Goal: Information Seeking & Learning: Learn about a topic

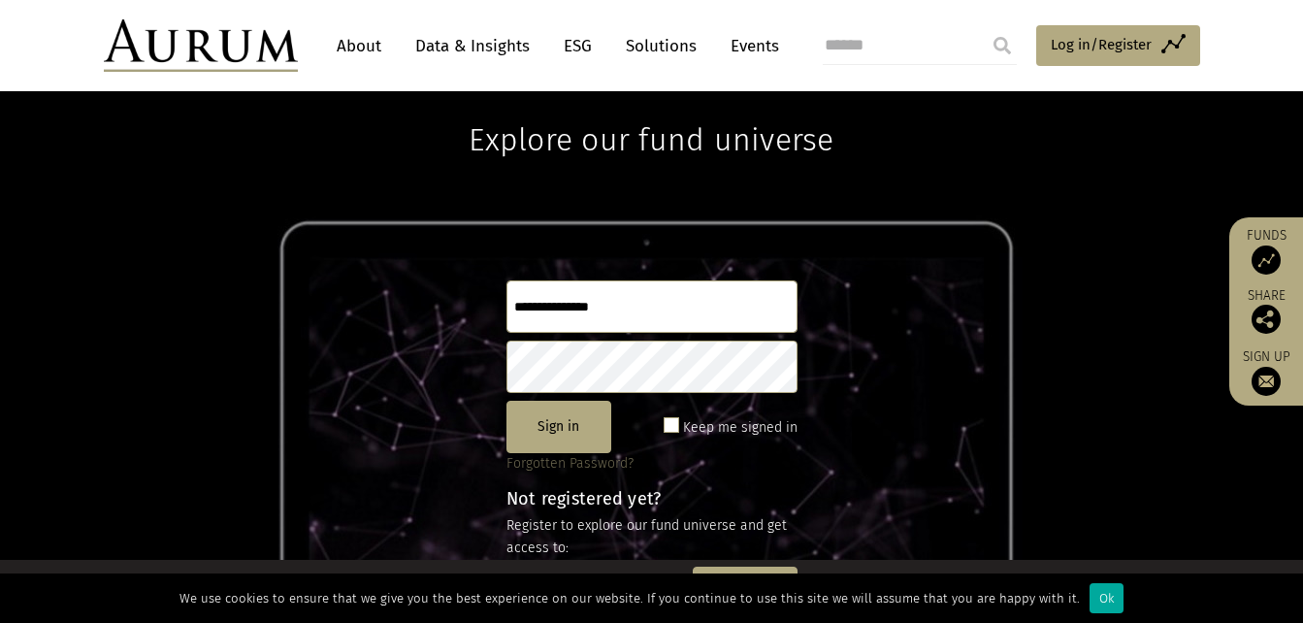
scroll to position [97, 0]
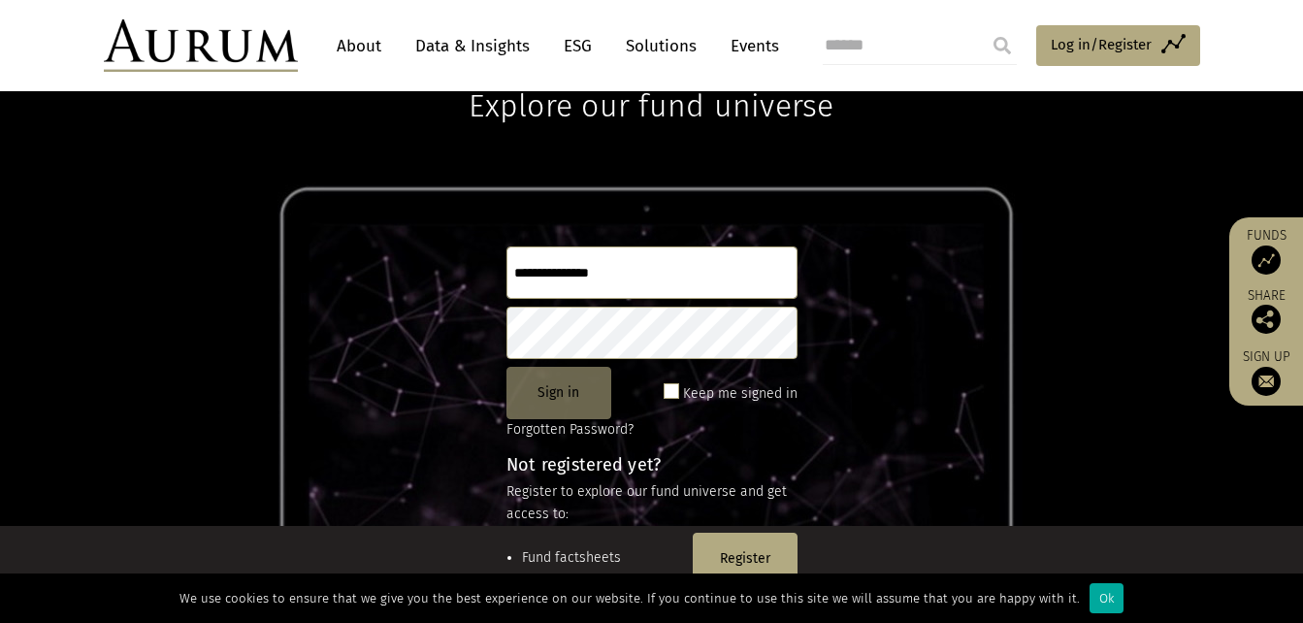
type input "**********"
click at [559, 399] on button "Sign in" at bounding box center [559, 393] width 105 height 52
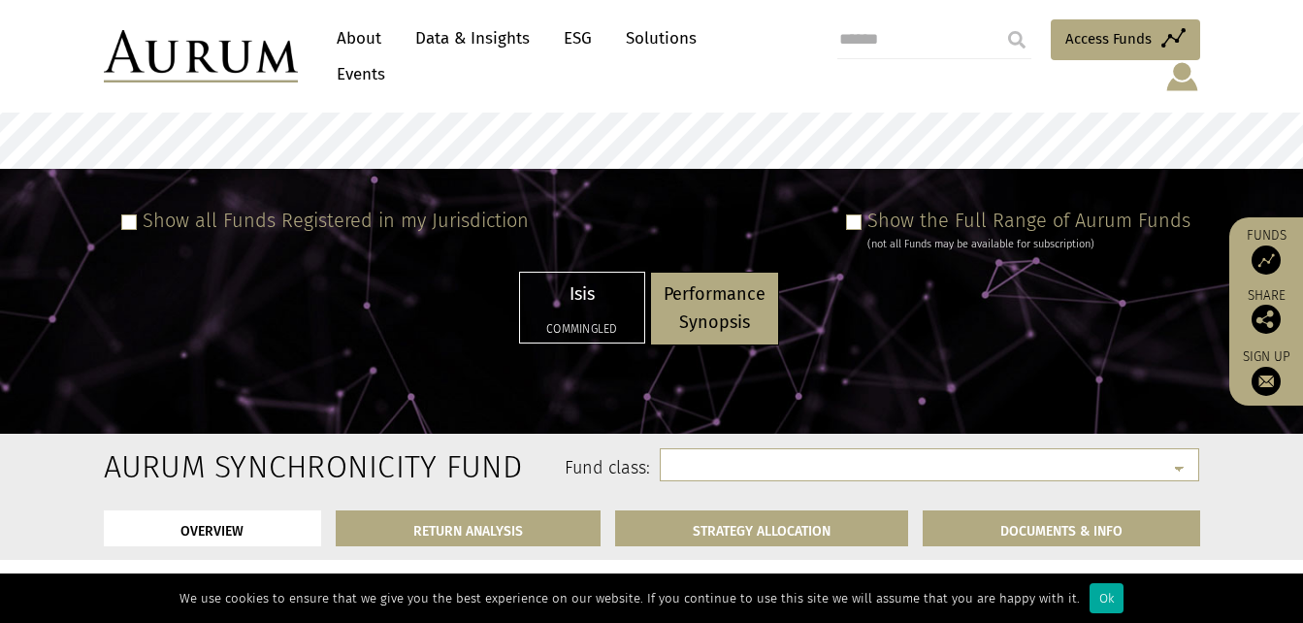
select select "**********"
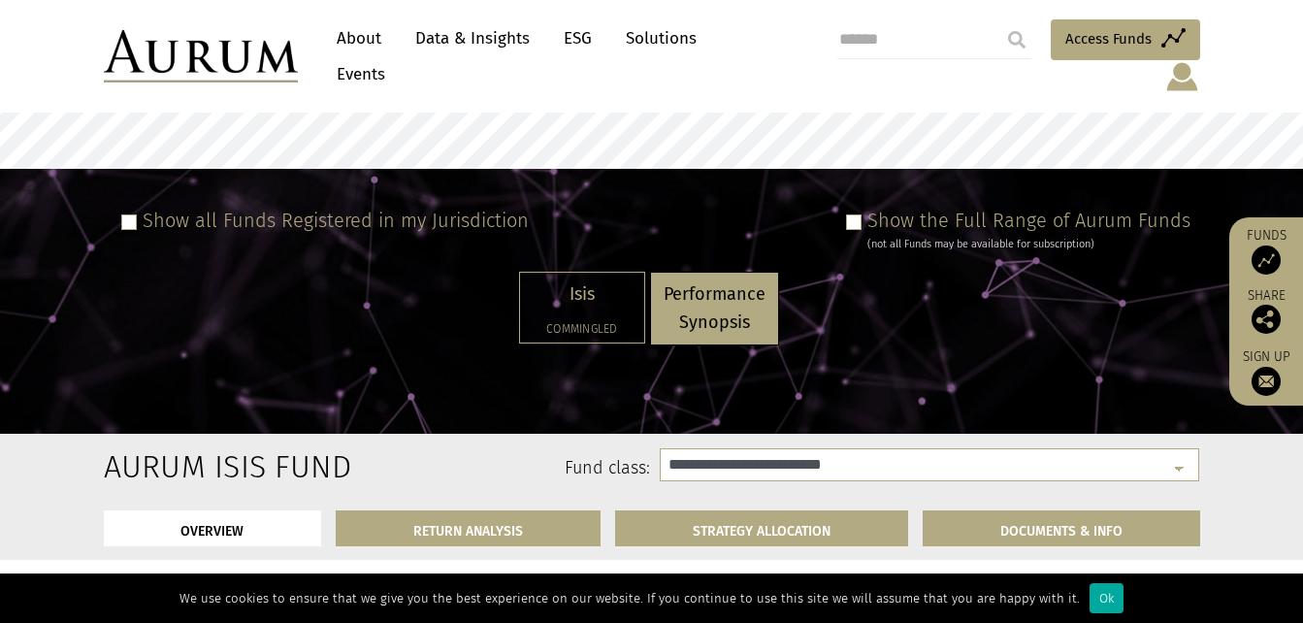
select select
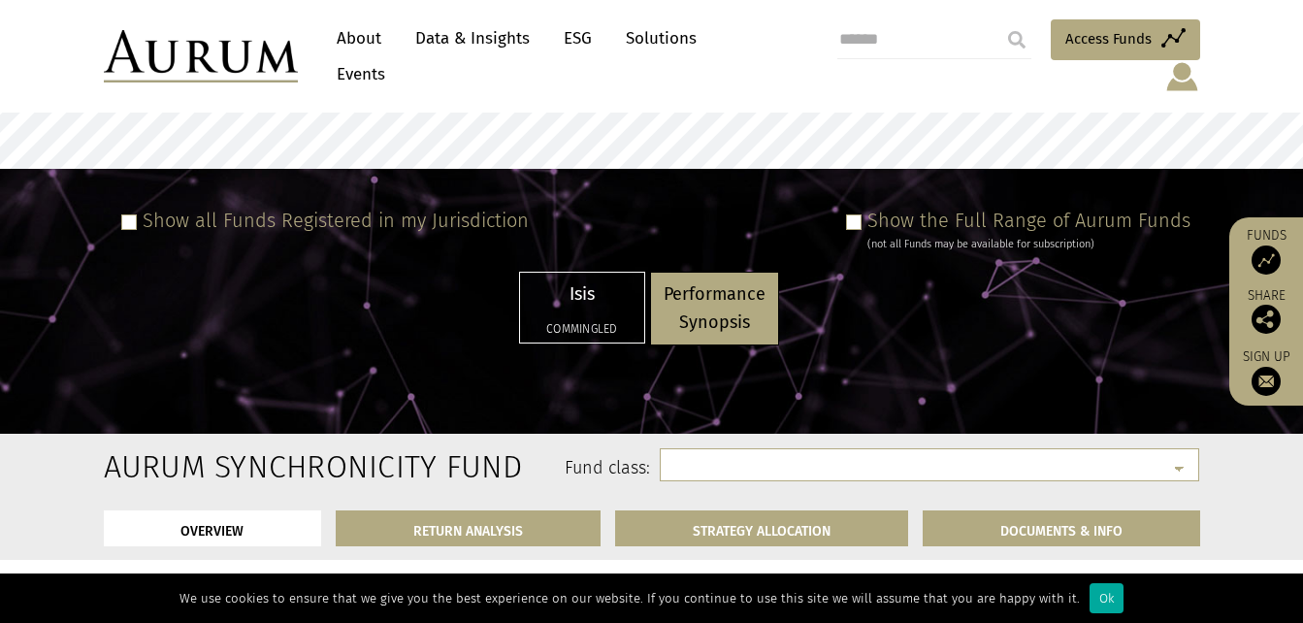
click at [693, 305] on p "Performance Synopsis" at bounding box center [715, 308] width 102 height 56
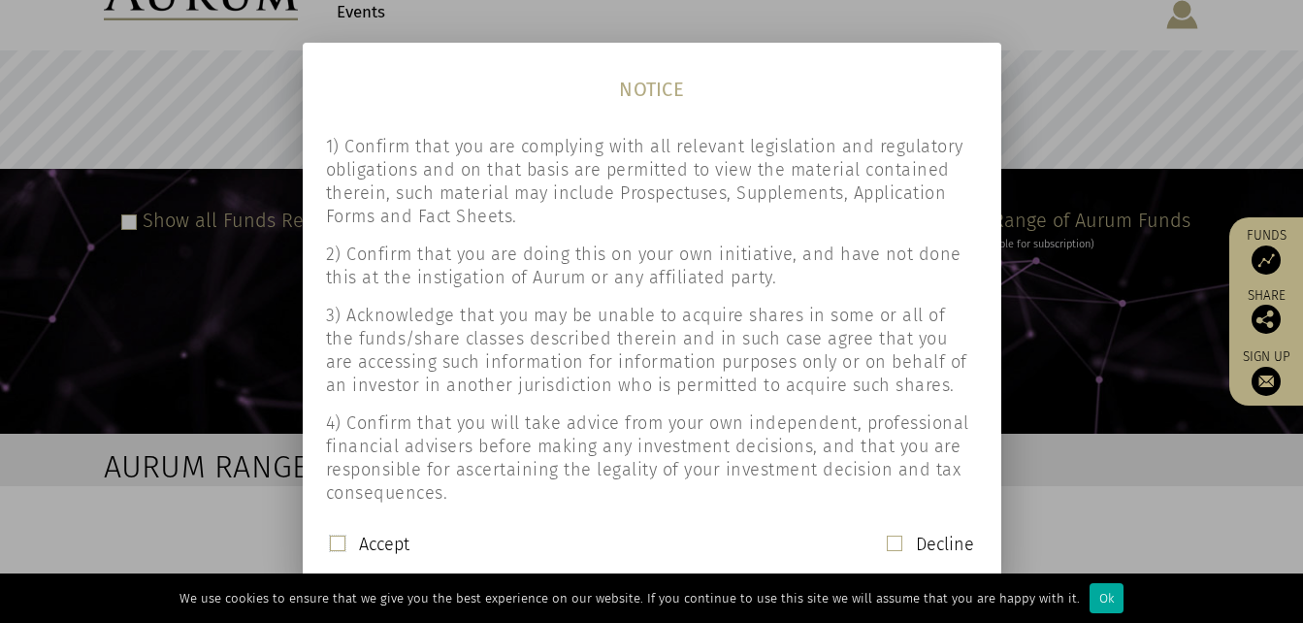
scroll to position [153, 0]
click at [344, 539] on div "Accept" at bounding box center [370, 545] width 80 height 25
click at [344, 539] on span at bounding box center [338, 544] width 16 height 16
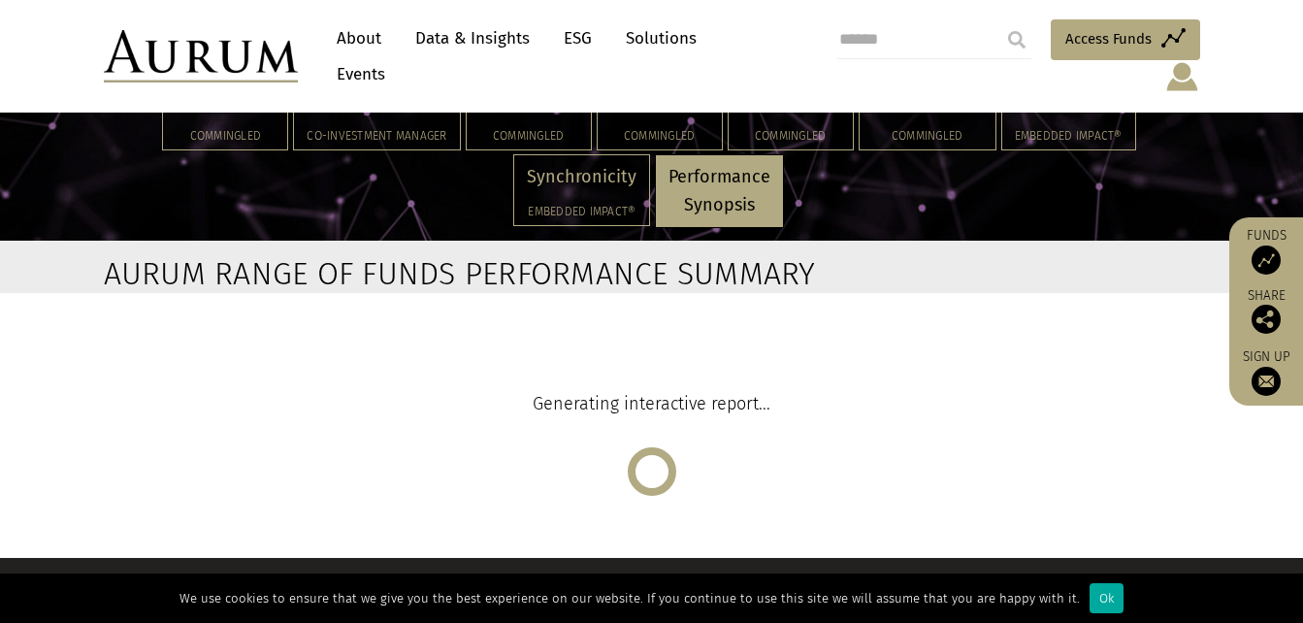
scroll to position [268, 0]
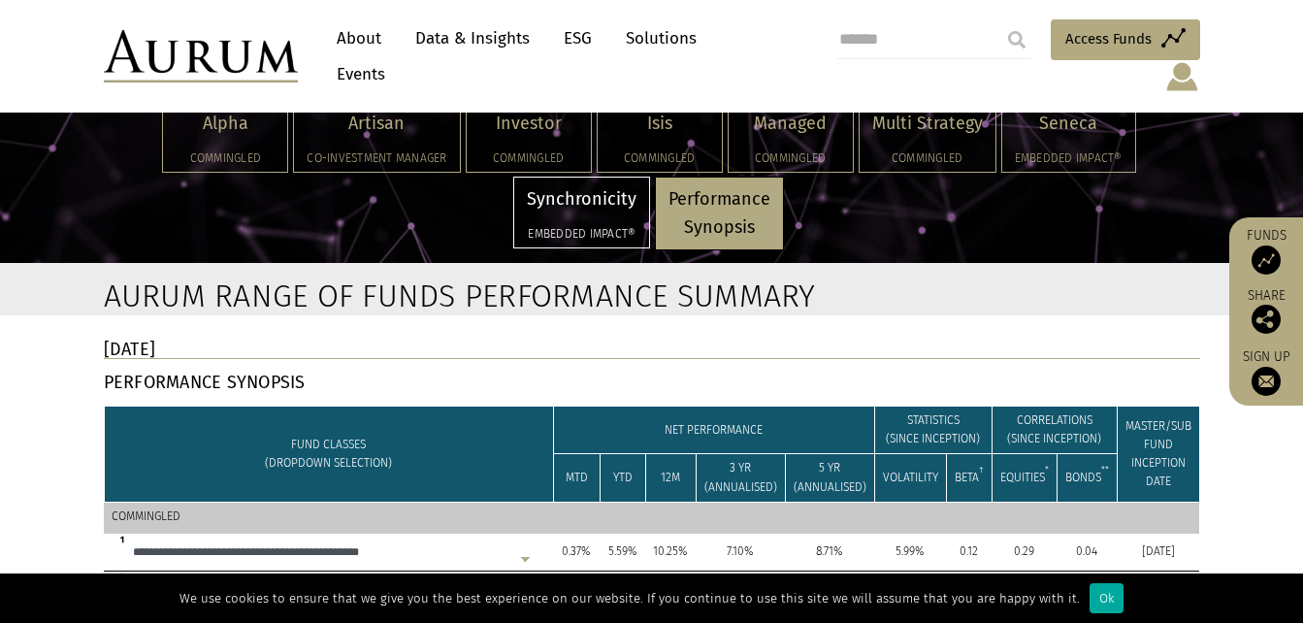
click at [591, 198] on div "Synchronicity Embedded Impact®" at bounding box center [581, 213] width 135 height 70
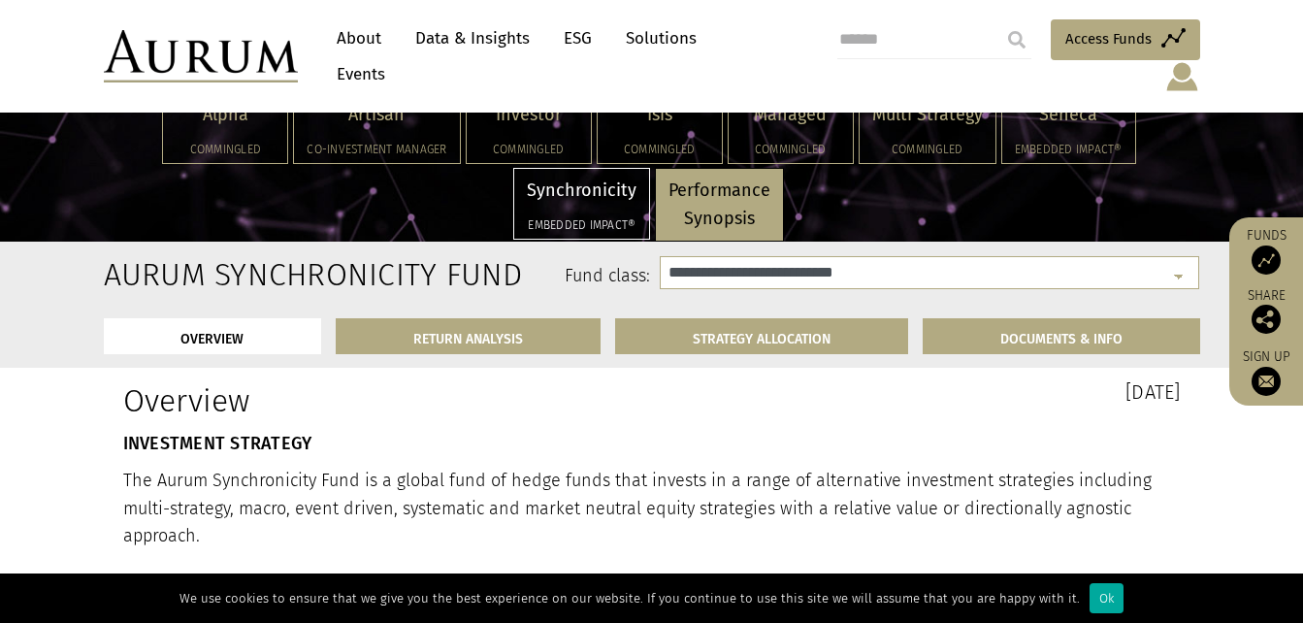
select select "**********"
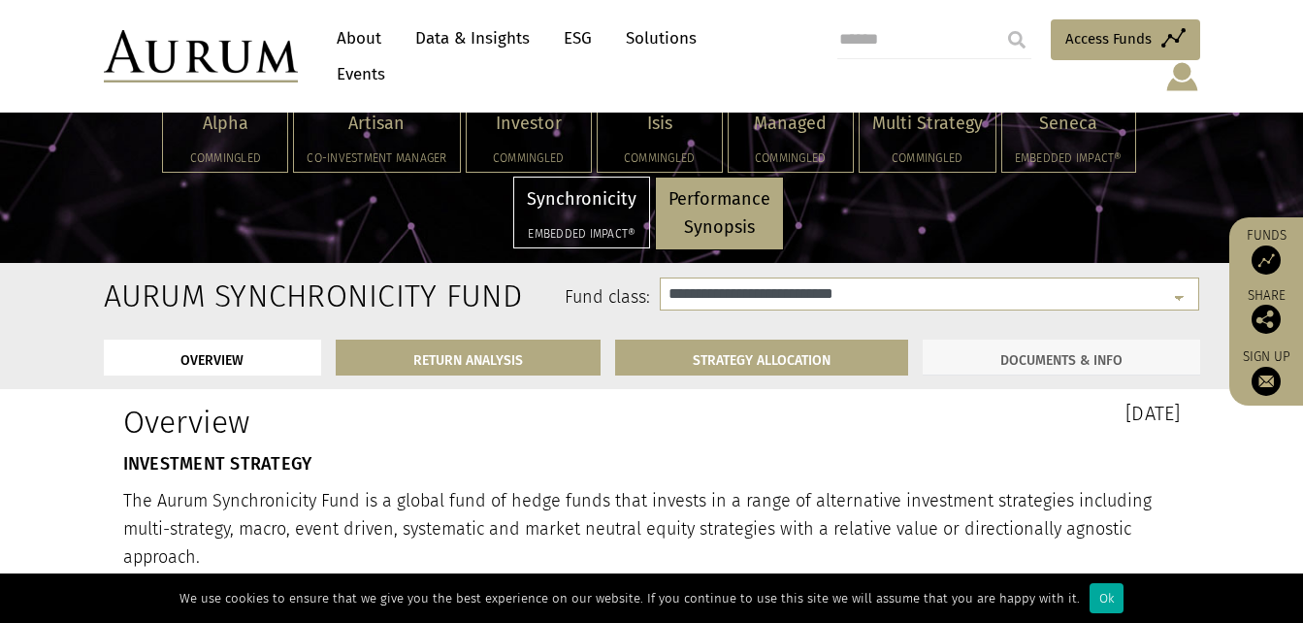
click at [999, 352] on link "DOCUMENTS & INFO" at bounding box center [1062, 358] width 278 height 36
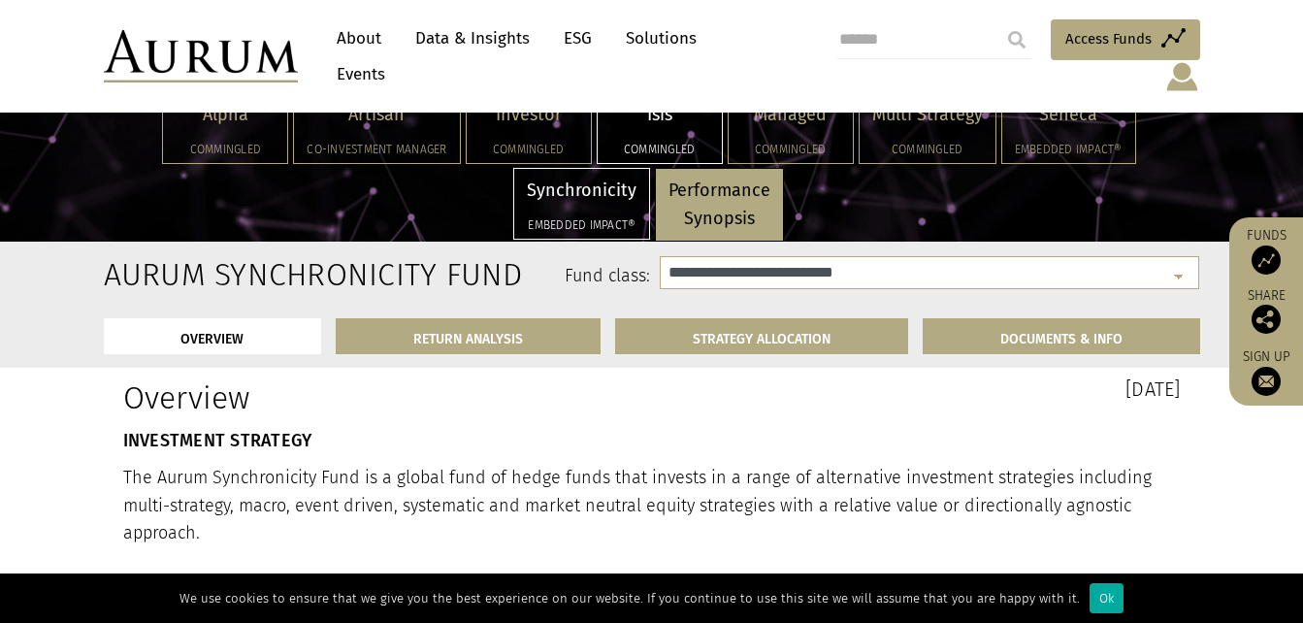
scroll to position [388, 0]
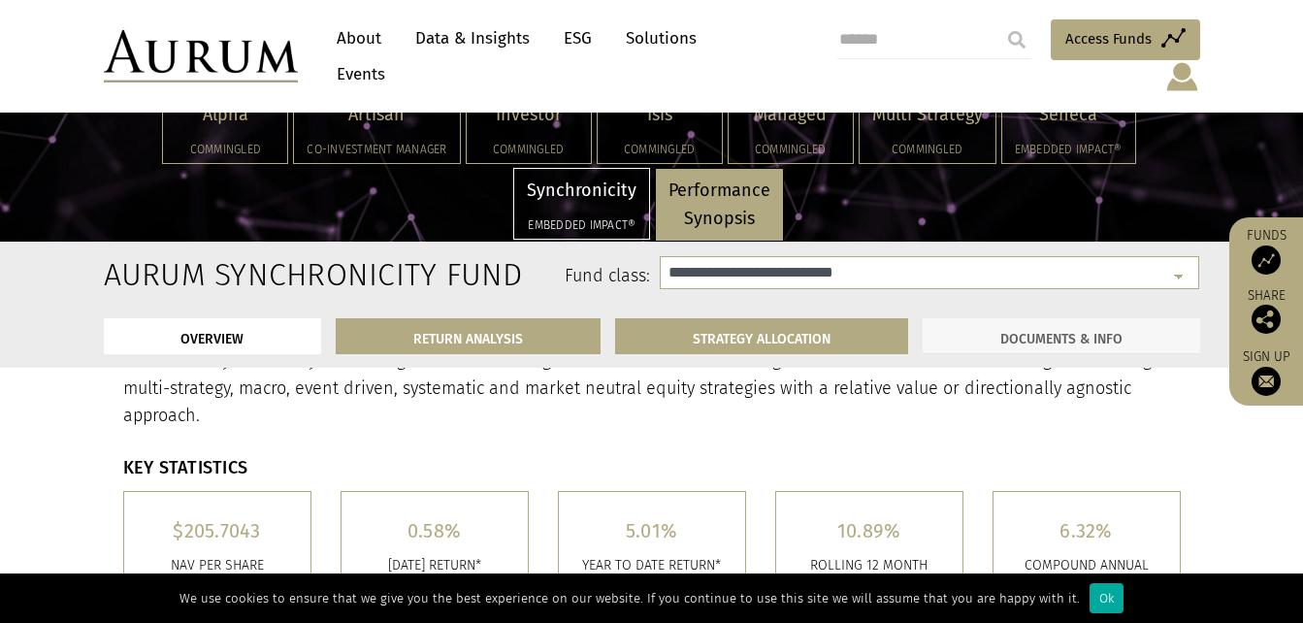
click at [983, 335] on link "DOCUMENTS & INFO" at bounding box center [1062, 336] width 278 height 36
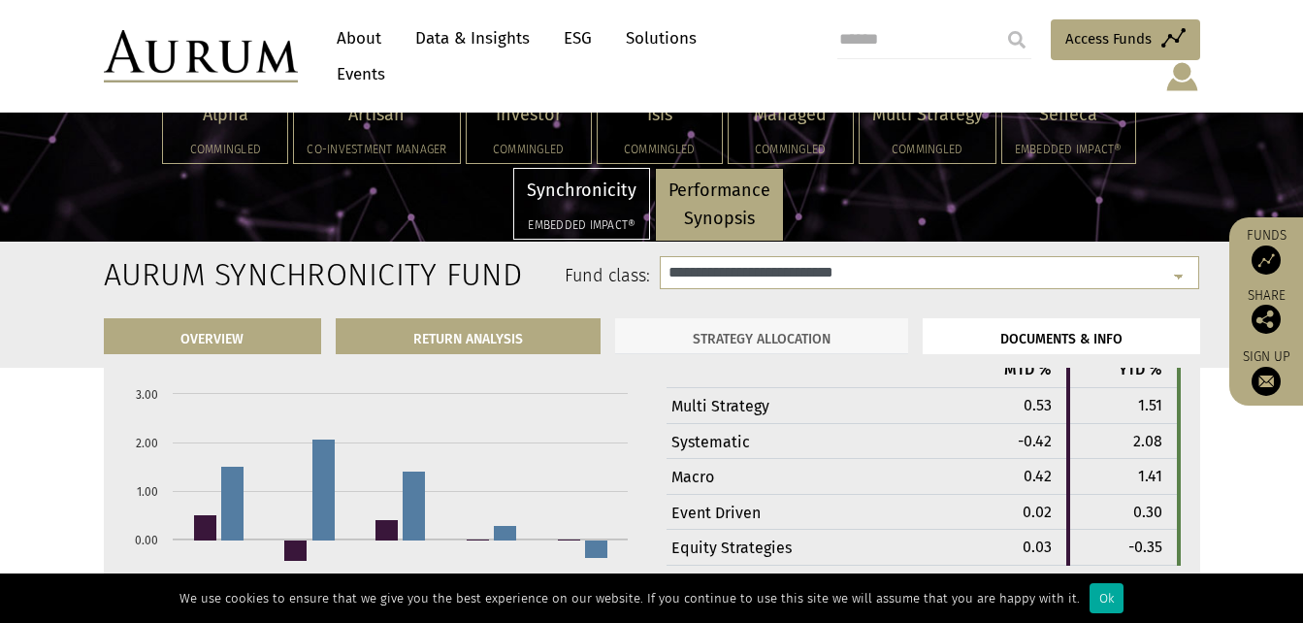
scroll to position [6679, 0]
